Goal: Information Seeking & Learning: Learn about a topic

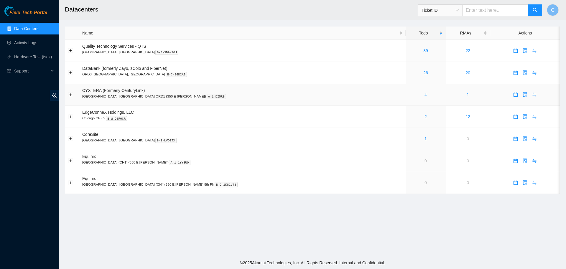
click at [424, 95] on link "4" at bounding box center [425, 94] width 2 height 5
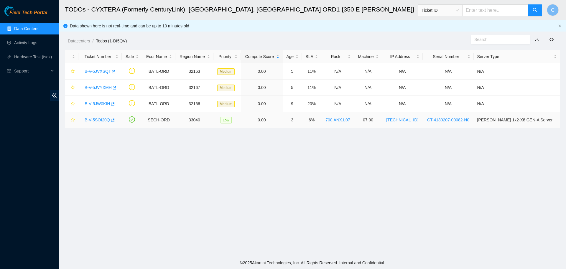
click at [91, 119] on link "B-V-5SOI20Q" at bounding box center [97, 120] width 25 height 5
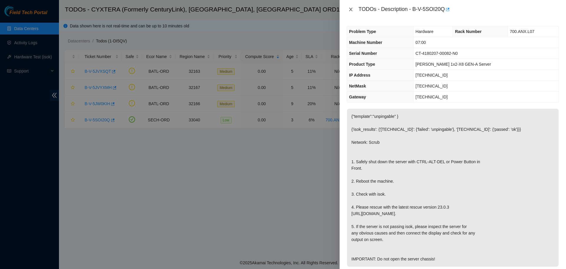
click at [350, 9] on icon "close" at bounding box center [350, 10] width 3 height 4
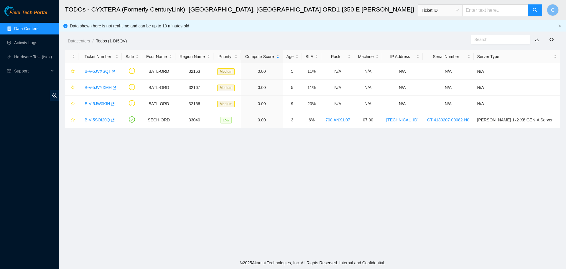
click at [35, 31] on link "Data Centers" at bounding box center [26, 28] width 24 height 5
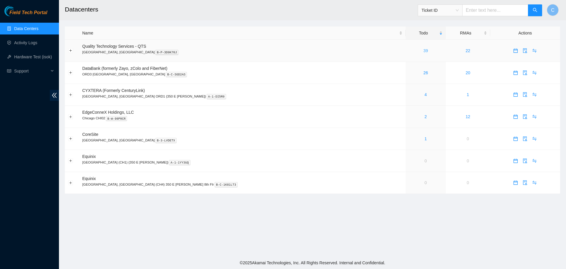
click at [423, 49] on link "39" at bounding box center [425, 50] width 5 height 5
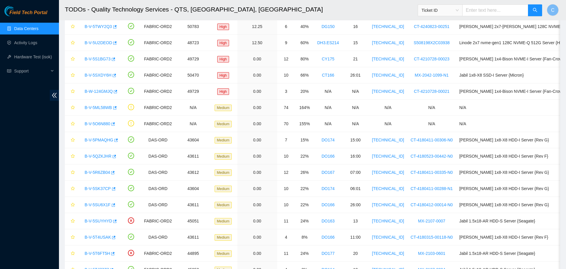
scroll to position [109, 0]
click at [97, 123] on link "B-V-5O6N880" at bounding box center [98, 124] width 26 height 5
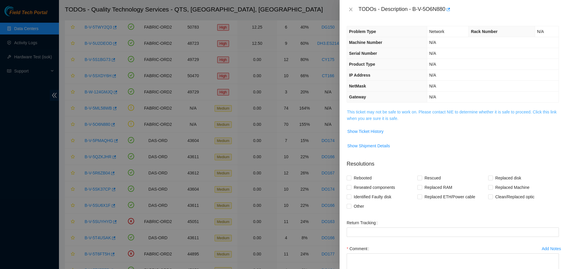
click at [364, 114] on link "This ticket may not be safe to work on. Please contact NIE to determine whether…" at bounding box center [452, 115] width 210 height 11
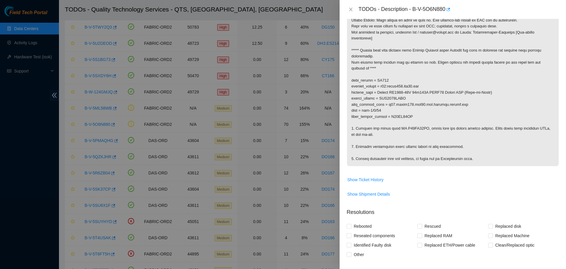
scroll to position [108, 0]
click at [351, 9] on icon "close" at bounding box center [350, 10] width 3 height 4
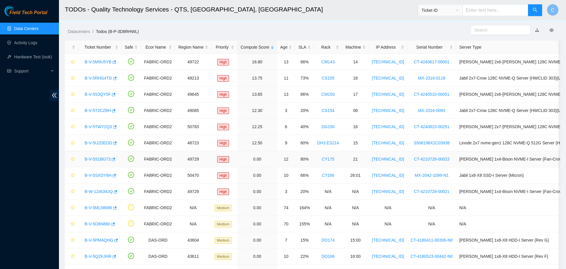
scroll to position [0, 0]
